Goal: Manage account settings

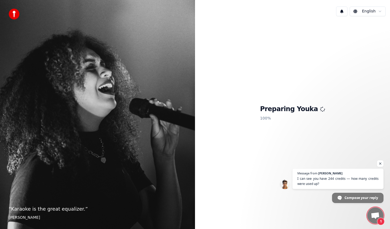
scroll to position [14, 0]
click at [380, 163] on span "Open chat" at bounding box center [380, 164] width 7 height 7
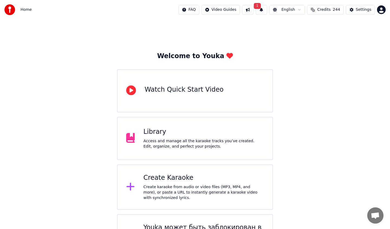
click at [264, 12] on button "1" at bounding box center [261, 10] width 11 height 10
click at [379, 216] on span "Open chat" at bounding box center [375, 217] width 9 height 8
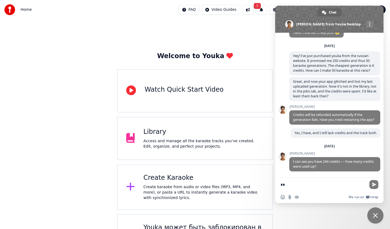
type textarea "*"
type textarea "**********"
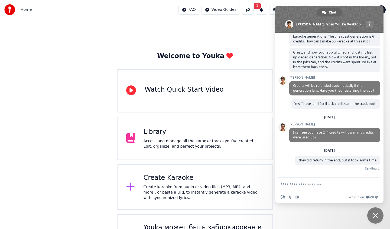
click at [215, 57] on div "Welcome to Youka" at bounding box center [195, 56] width 76 height 9
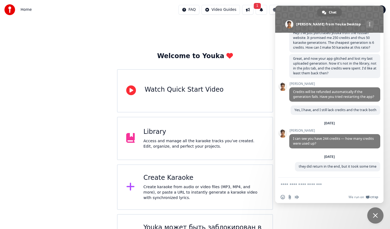
click at [376, 214] on span "Close chat" at bounding box center [375, 215] width 5 height 5
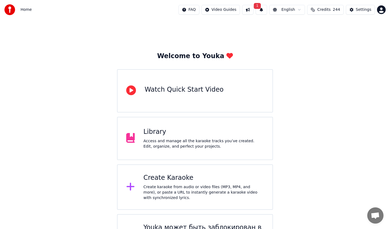
click at [243, 139] on div "Access and manage all the karaoke tracks you’ve created. Edit, organize, and pe…" at bounding box center [204, 144] width 120 height 11
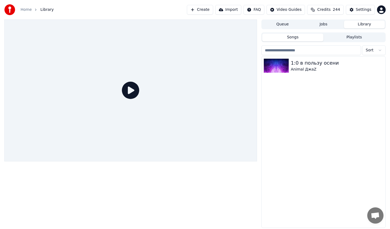
click at [292, 25] on button "Queue" at bounding box center [282, 25] width 41 height 8
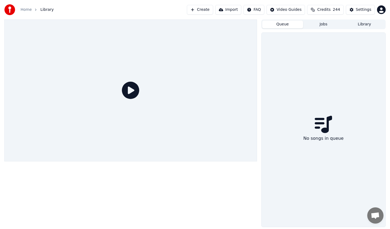
click at [323, 25] on button "Jobs" at bounding box center [323, 25] width 41 height 8
click at [293, 25] on button "Queue" at bounding box center [282, 25] width 41 height 8
click at [347, 26] on button "Library" at bounding box center [364, 25] width 41 height 8
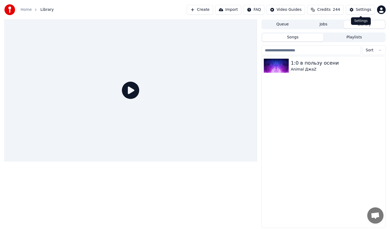
click at [363, 11] on div "Settings" at bounding box center [363, 9] width 15 height 5
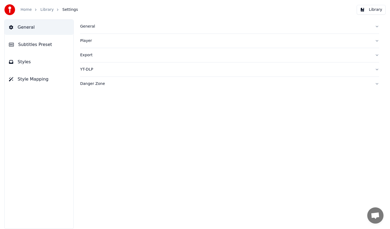
click at [105, 57] on div "Export" at bounding box center [225, 55] width 290 height 5
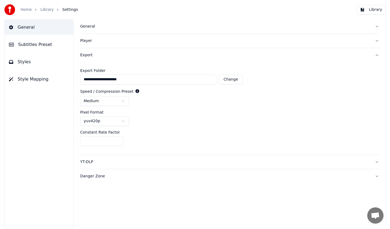
click at [122, 120] on html "**********" at bounding box center [195, 114] width 390 height 229
click at [122, 102] on html "**********" at bounding box center [195, 114] width 390 height 229
click at [47, 39] on button "Subtitles Preset" at bounding box center [39, 44] width 69 height 15
